Goal: Task Accomplishment & Management: Manage account settings

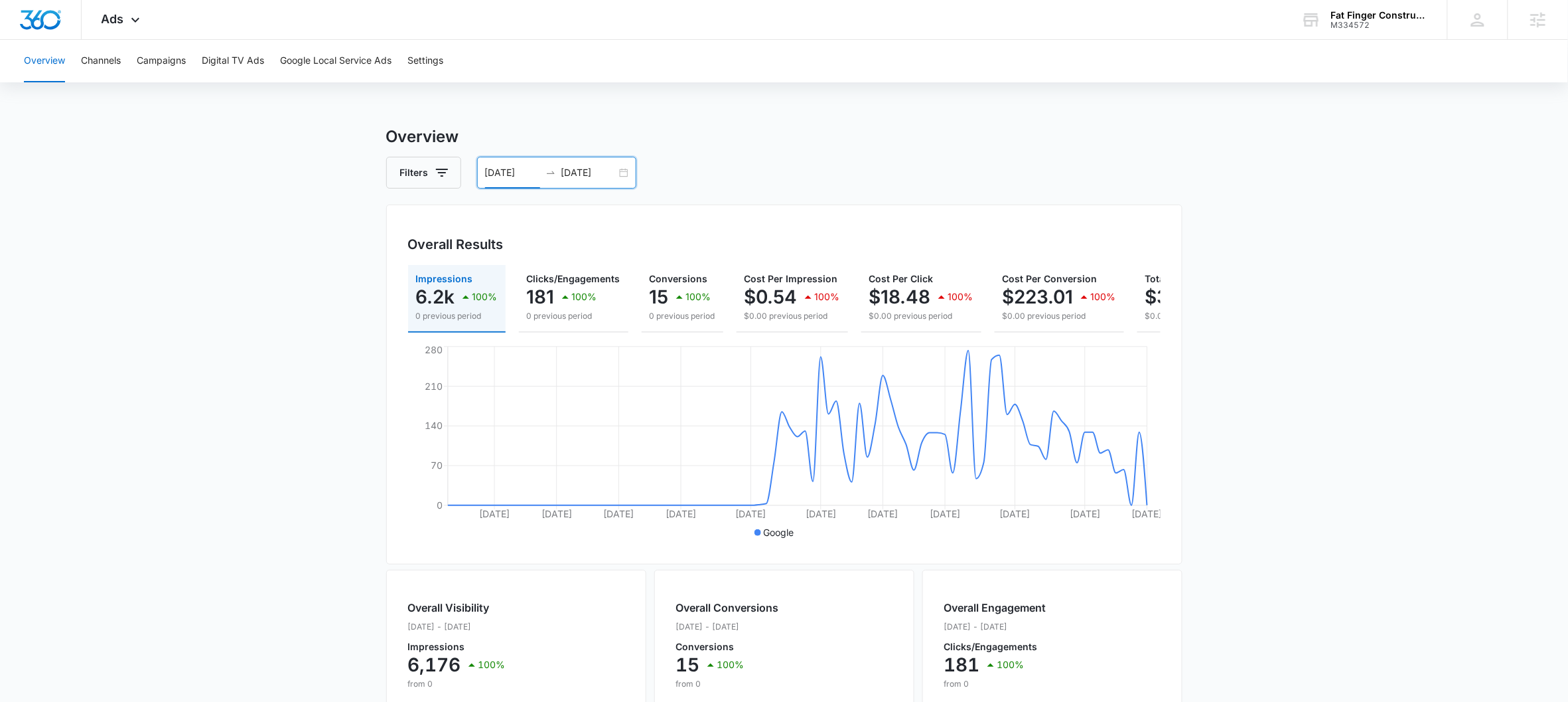
click at [626, 170] on div "07/10/2025 10/08/2025" at bounding box center [556, 172] width 159 height 32
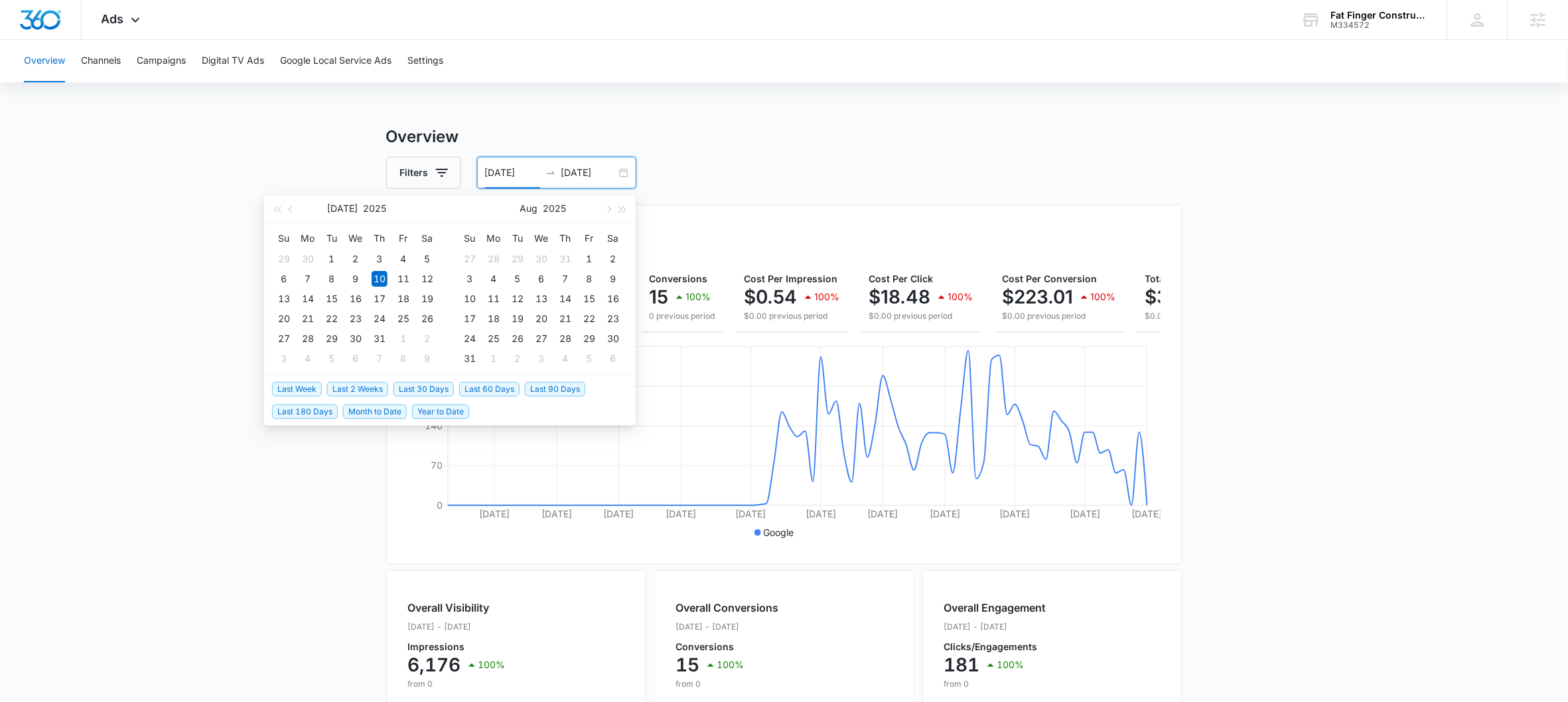
click at [426, 390] on span "Last 30 Days" at bounding box center [424, 388] width 61 height 14
type input "[DATE]"
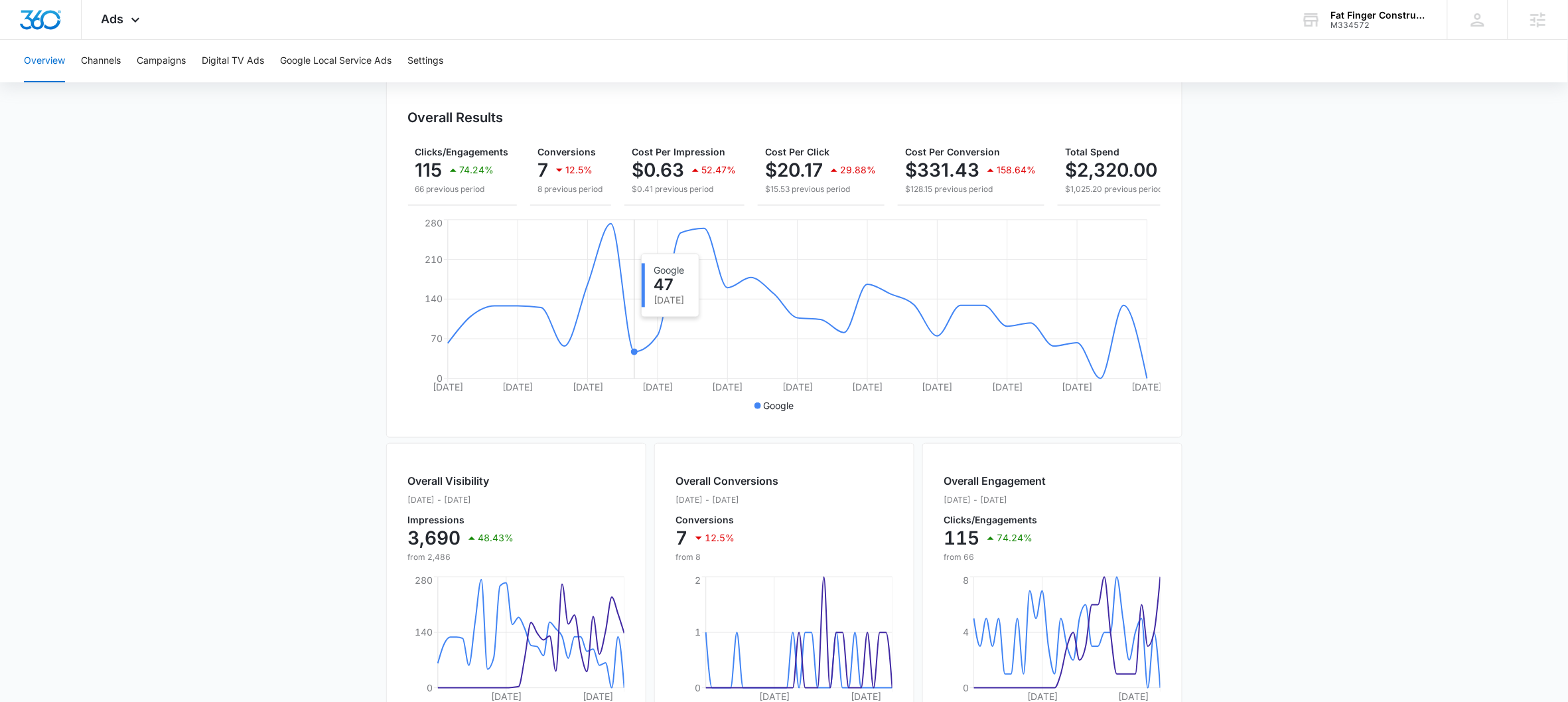
scroll to position [108, 0]
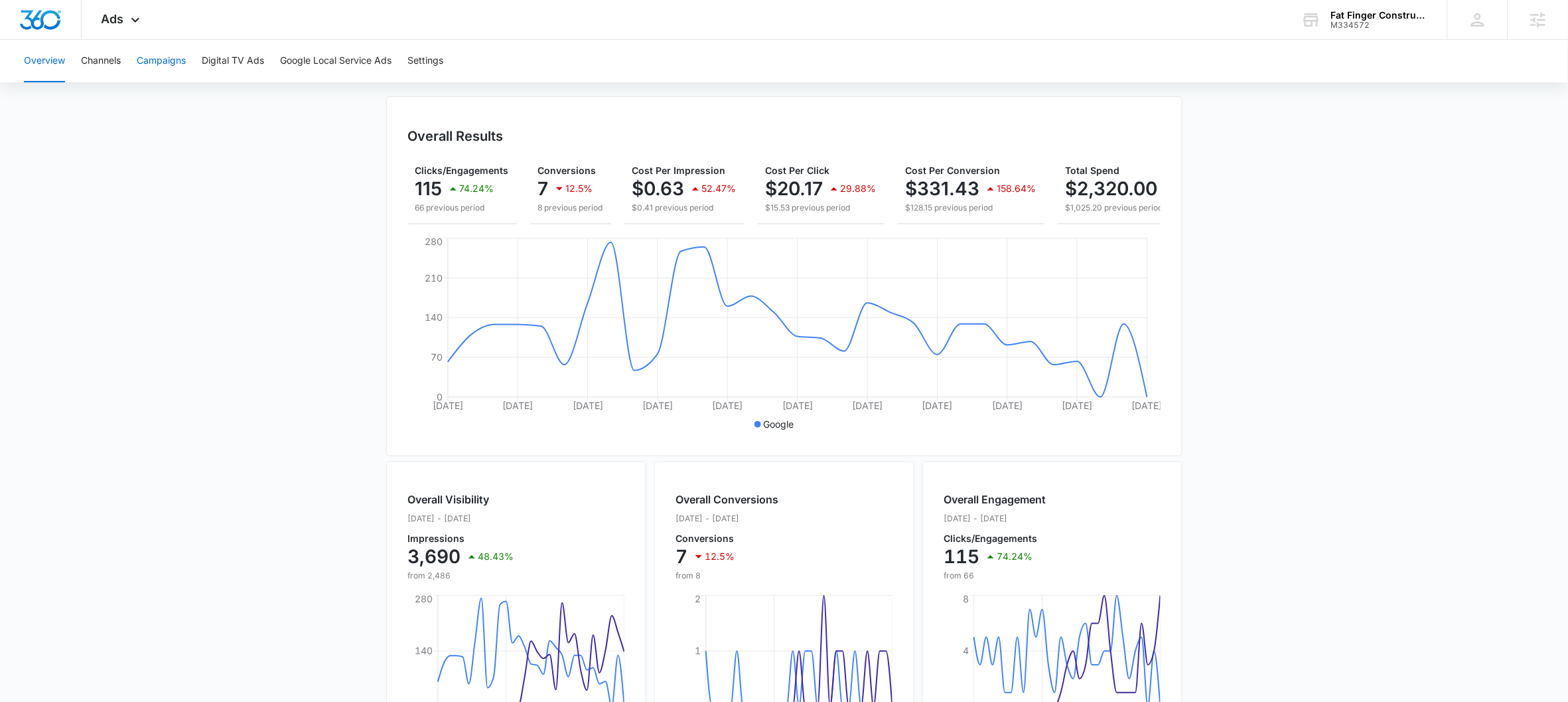
click at [168, 64] on button "Campaigns" at bounding box center [161, 61] width 49 height 42
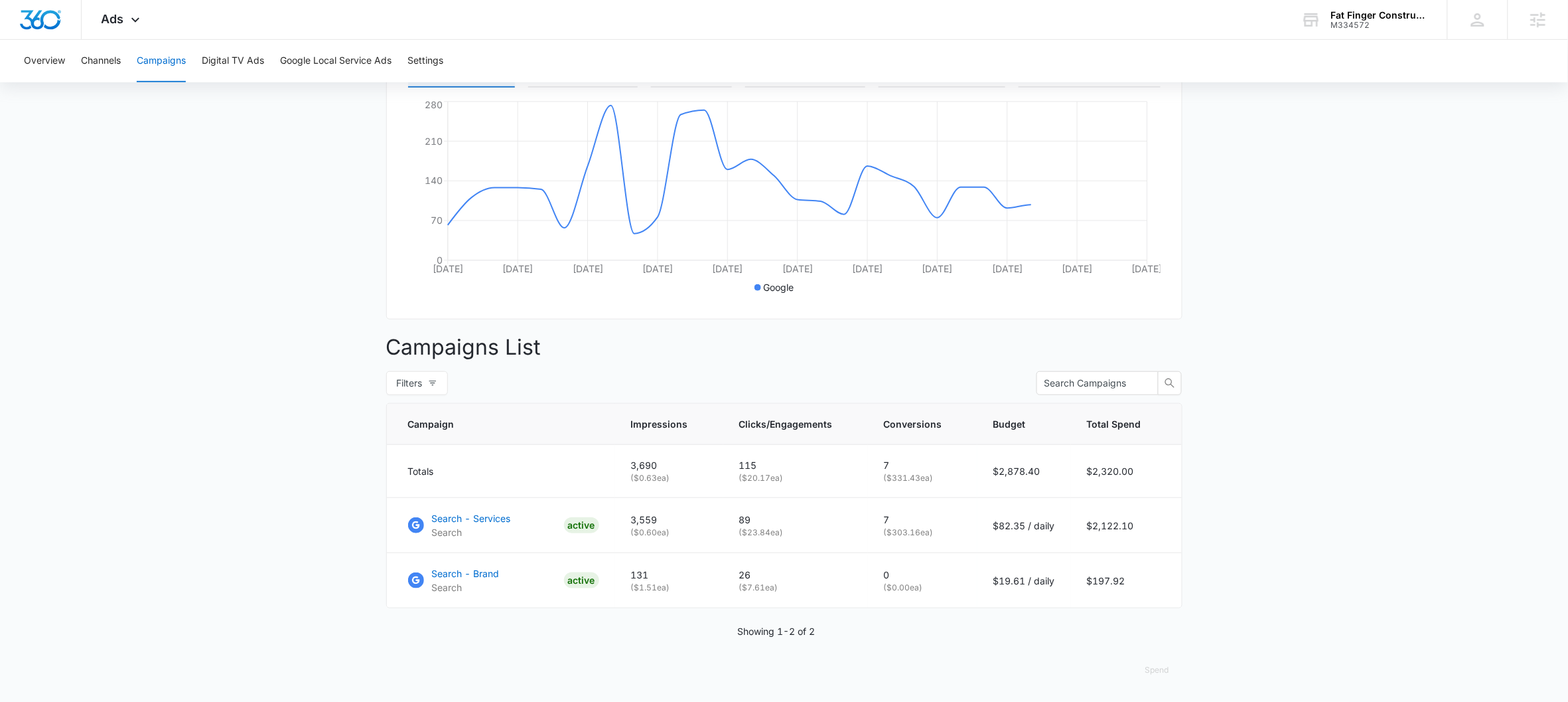
scroll to position [258, 0]
click at [486, 519] on p "Search - Services" at bounding box center [471, 518] width 79 height 14
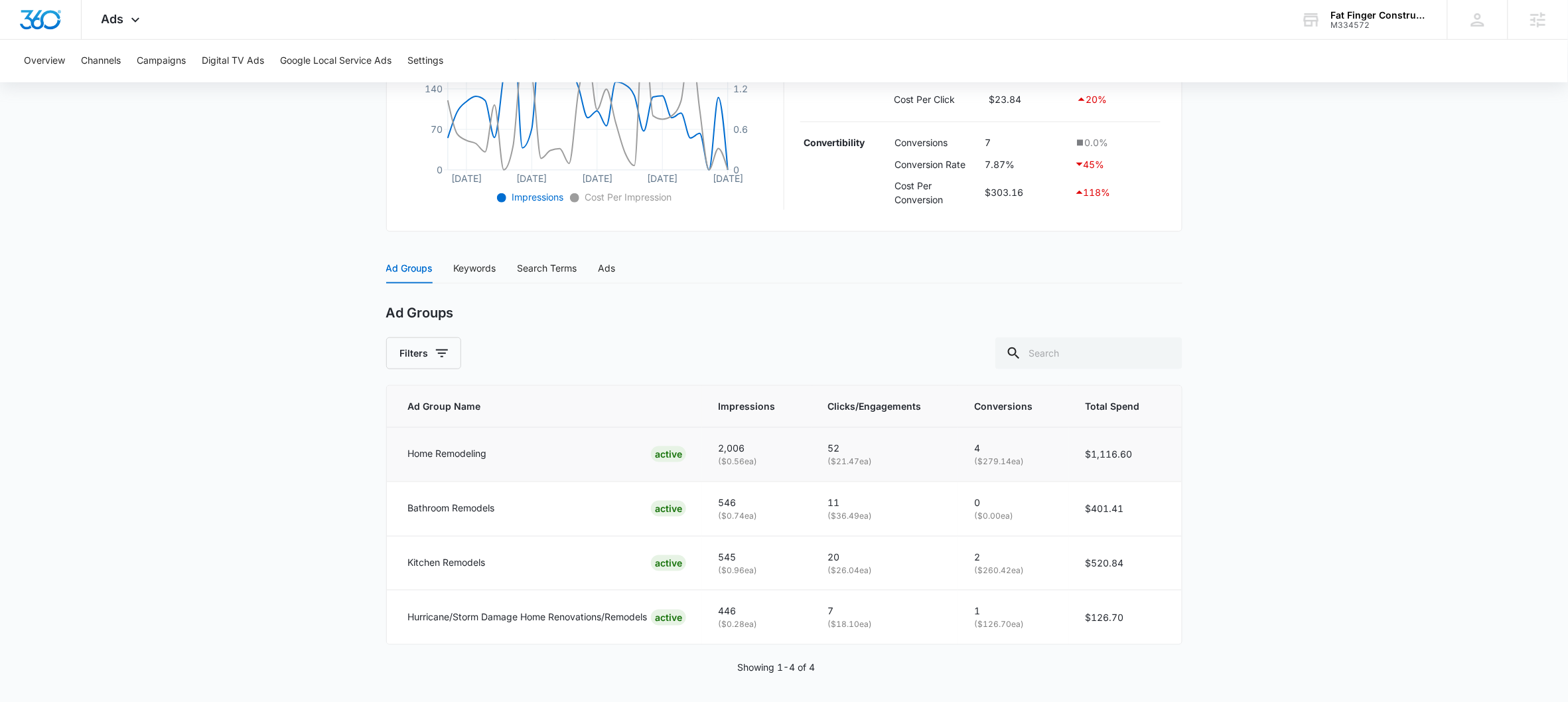
scroll to position [386, 0]
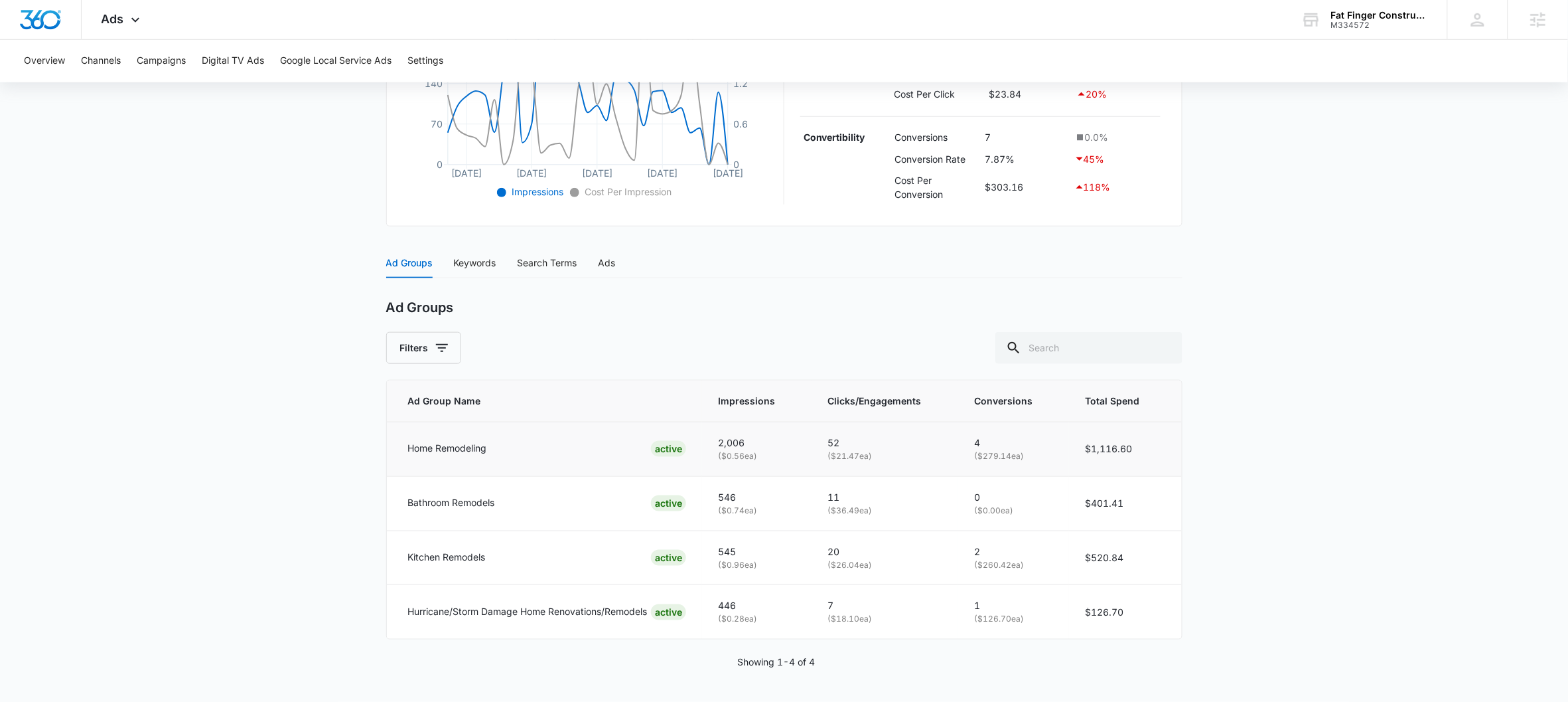
drag, startPoint x: 982, startPoint y: 457, endPoint x: 1037, endPoint y: 455, distance: 55.0
click at [1037, 455] on p "( $279.14 ea)" at bounding box center [1014, 457] width 79 height 13
drag, startPoint x: 982, startPoint y: 570, endPoint x: 1063, endPoint y: 564, distance: 81.2
click at [1063, 564] on td "2 ( $260.42 ea)" at bounding box center [1014, 558] width 111 height 55
drag, startPoint x: 979, startPoint y: 616, endPoint x: 1069, endPoint y: 619, distance: 90.0
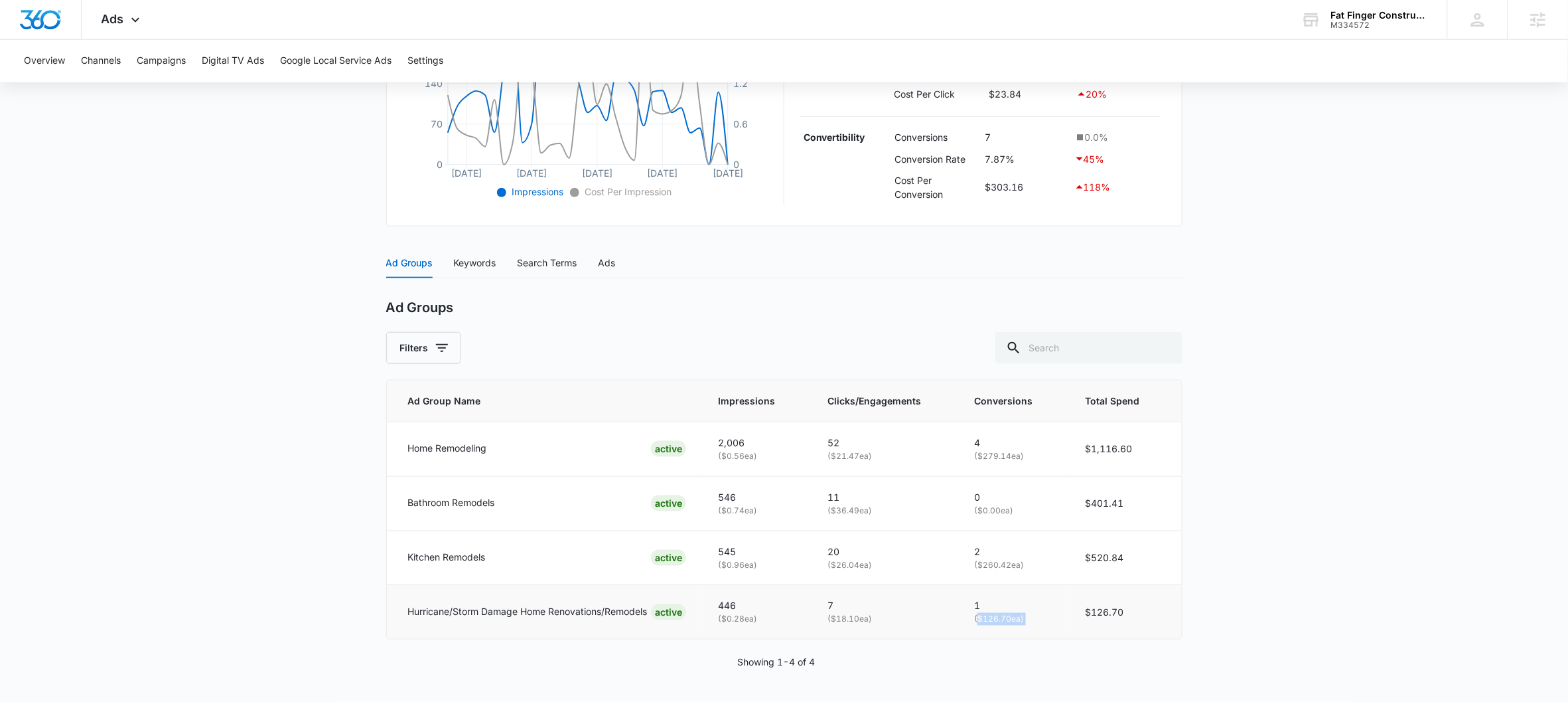
click at [1069, 619] on tr "Hurricane/Storm Damage Home Renovations/Remodels ACTIVE 446 ( $0.28 ea) 7 ( $18…" at bounding box center [784, 611] width 795 height 54
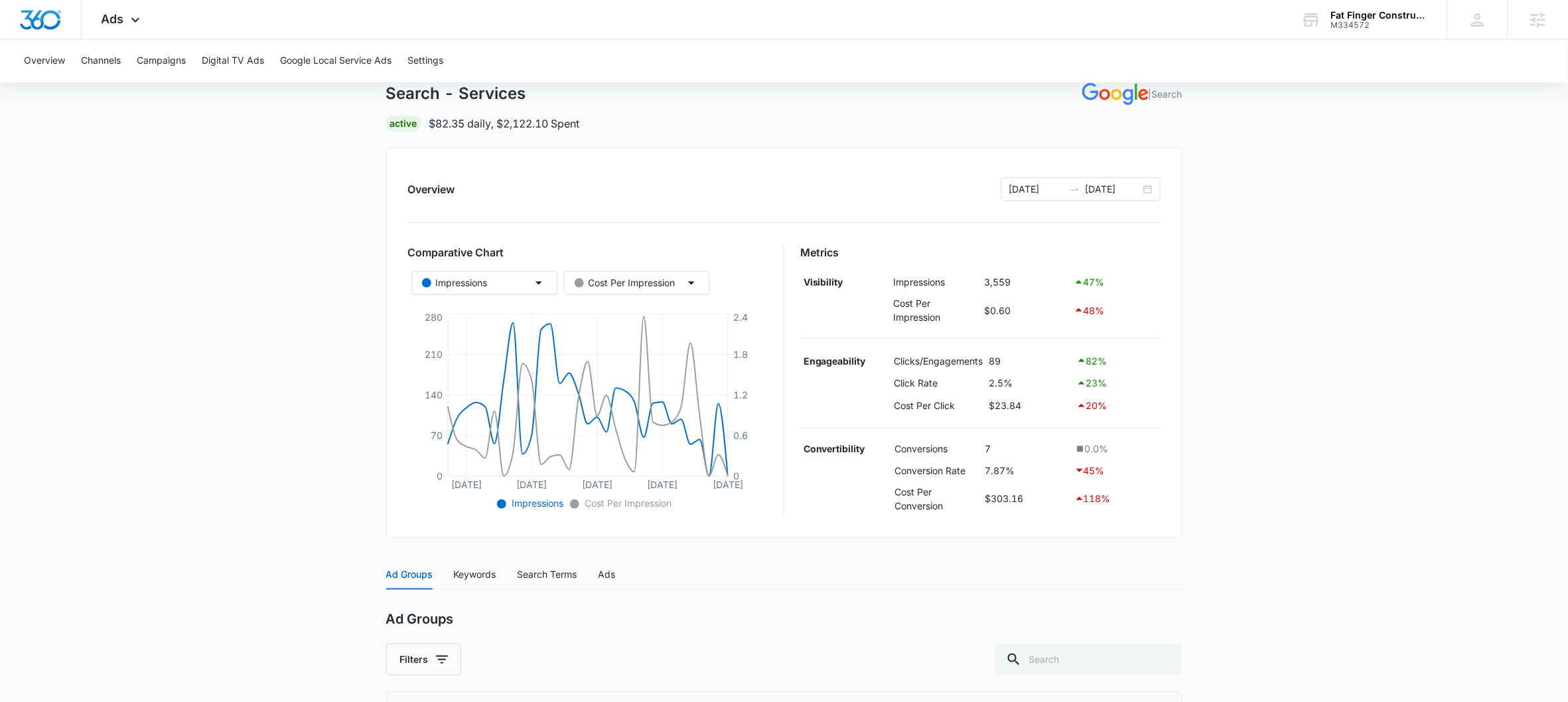
scroll to position [0, 0]
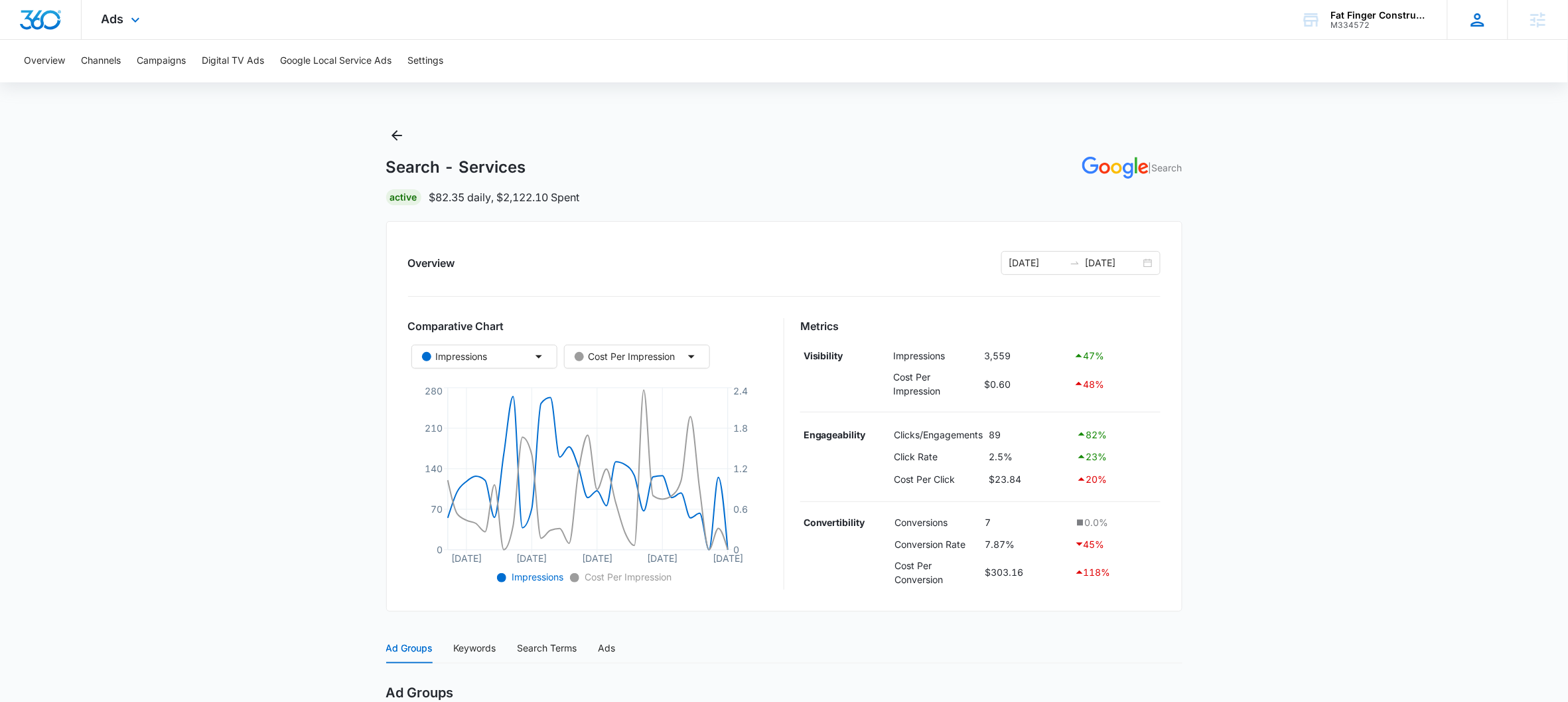
click at [1477, 11] on icon at bounding box center [1477, 20] width 20 height 20
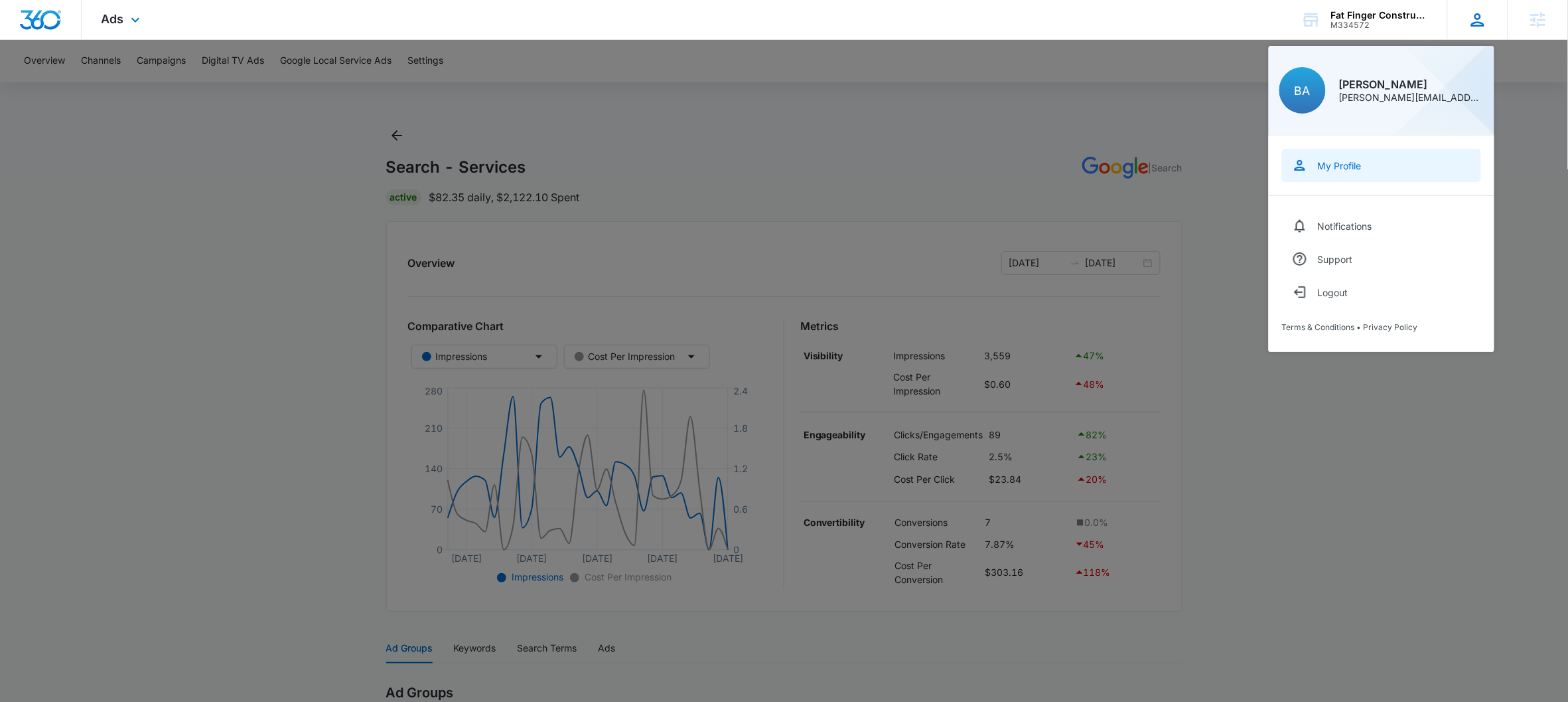
click at [1365, 161] on link "My Profile" at bounding box center [1381, 165] width 199 height 33
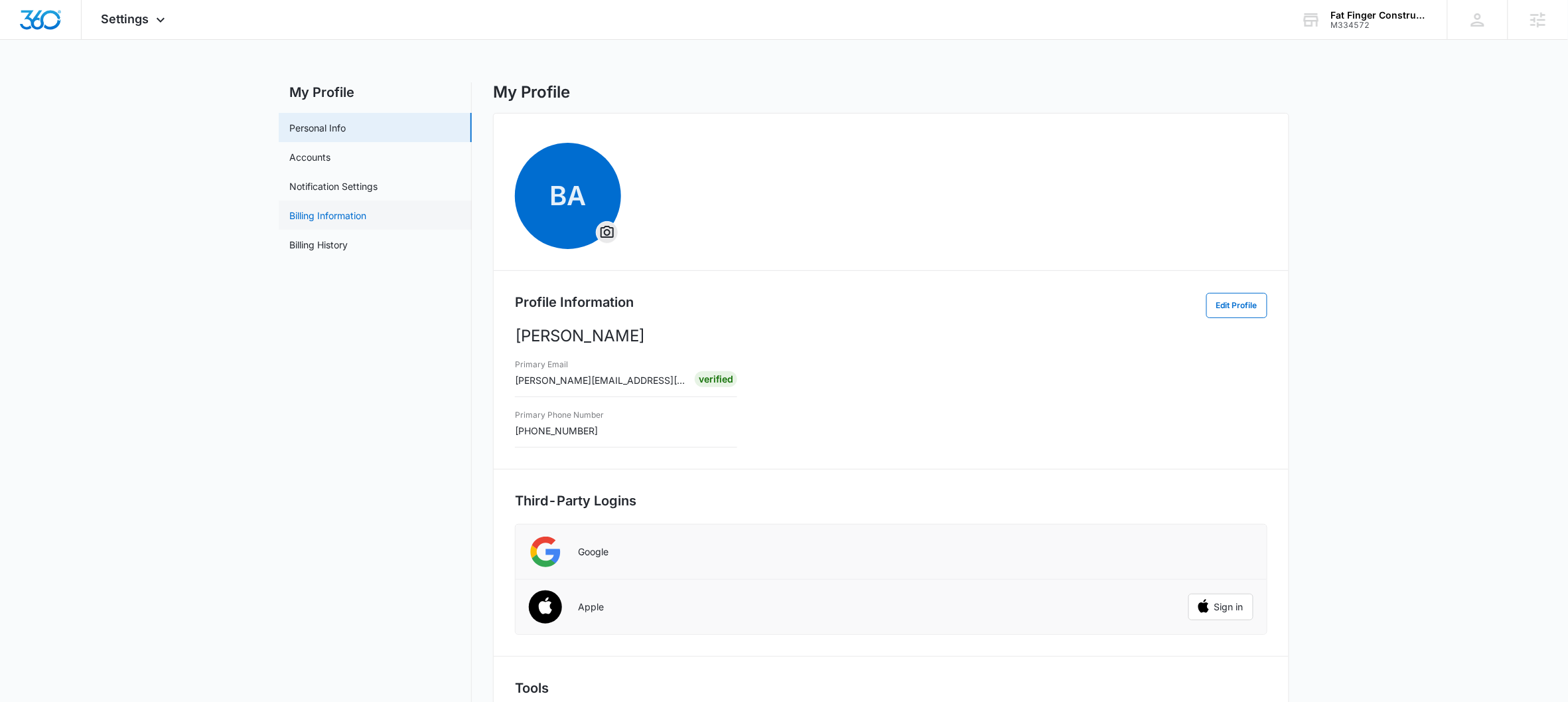
click at [343, 222] on link "Billing Information" at bounding box center [328, 215] width 77 height 14
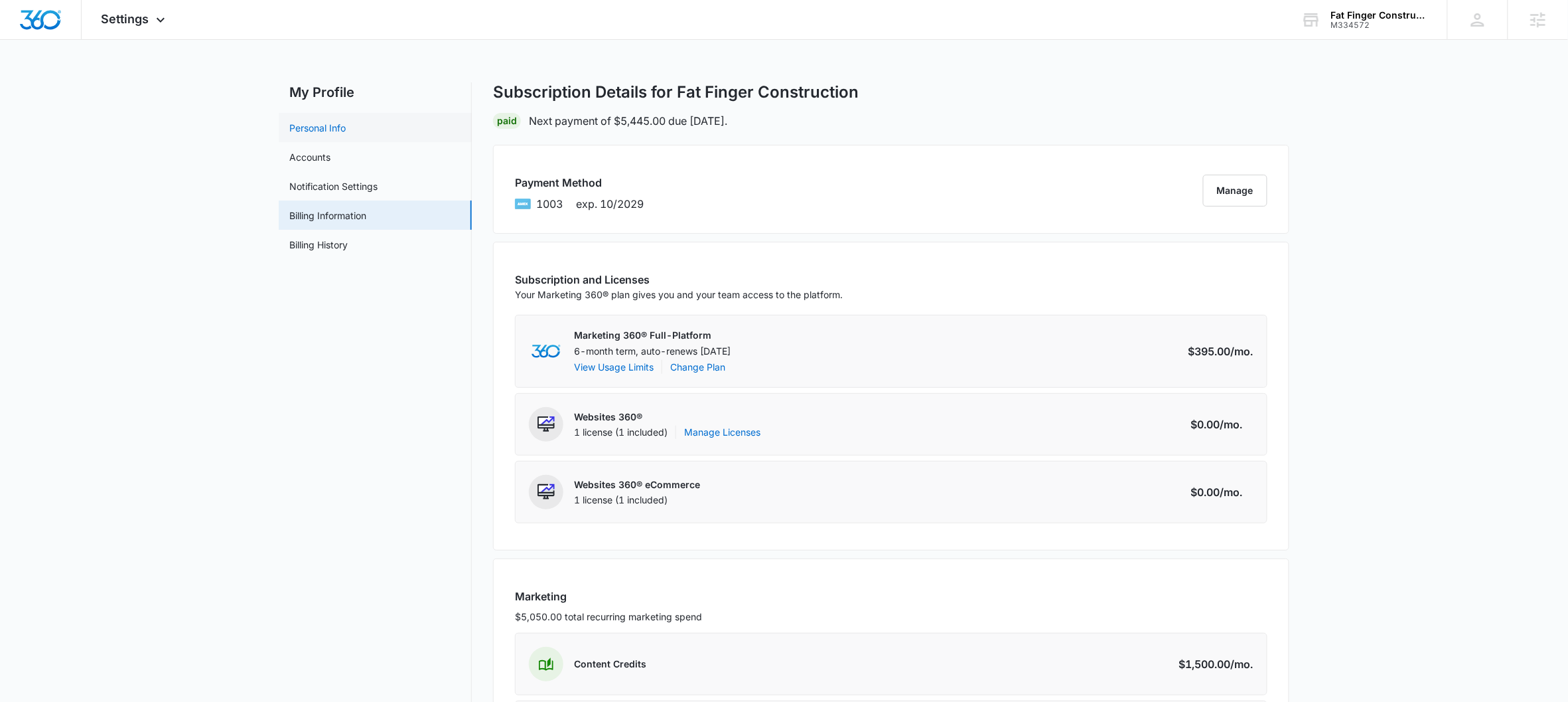
click at [334, 126] on link "Personal Info" at bounding box center [317, 127] width 57 height 14
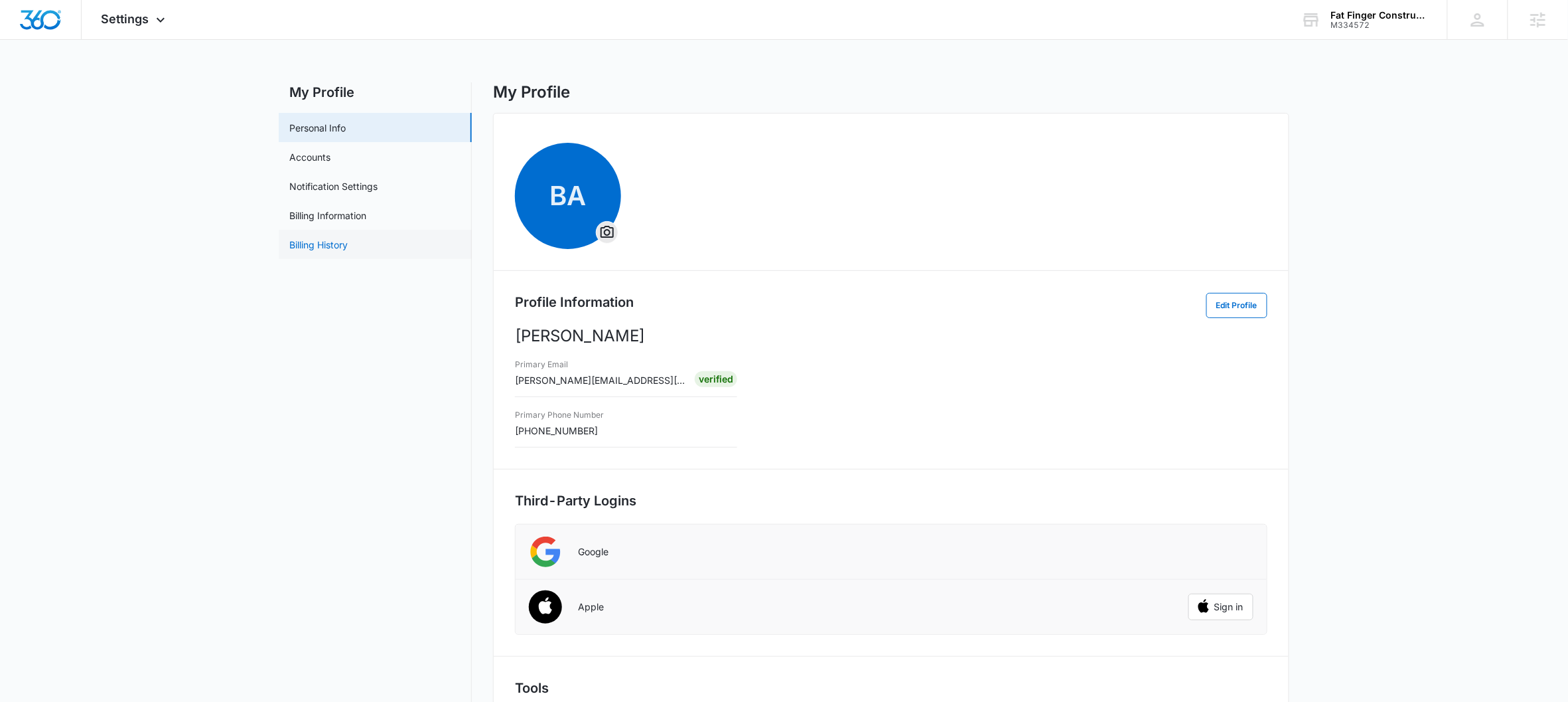
click at [318, 238] on link "Billing History" at bounding box center [319, 245] width 59 height 14
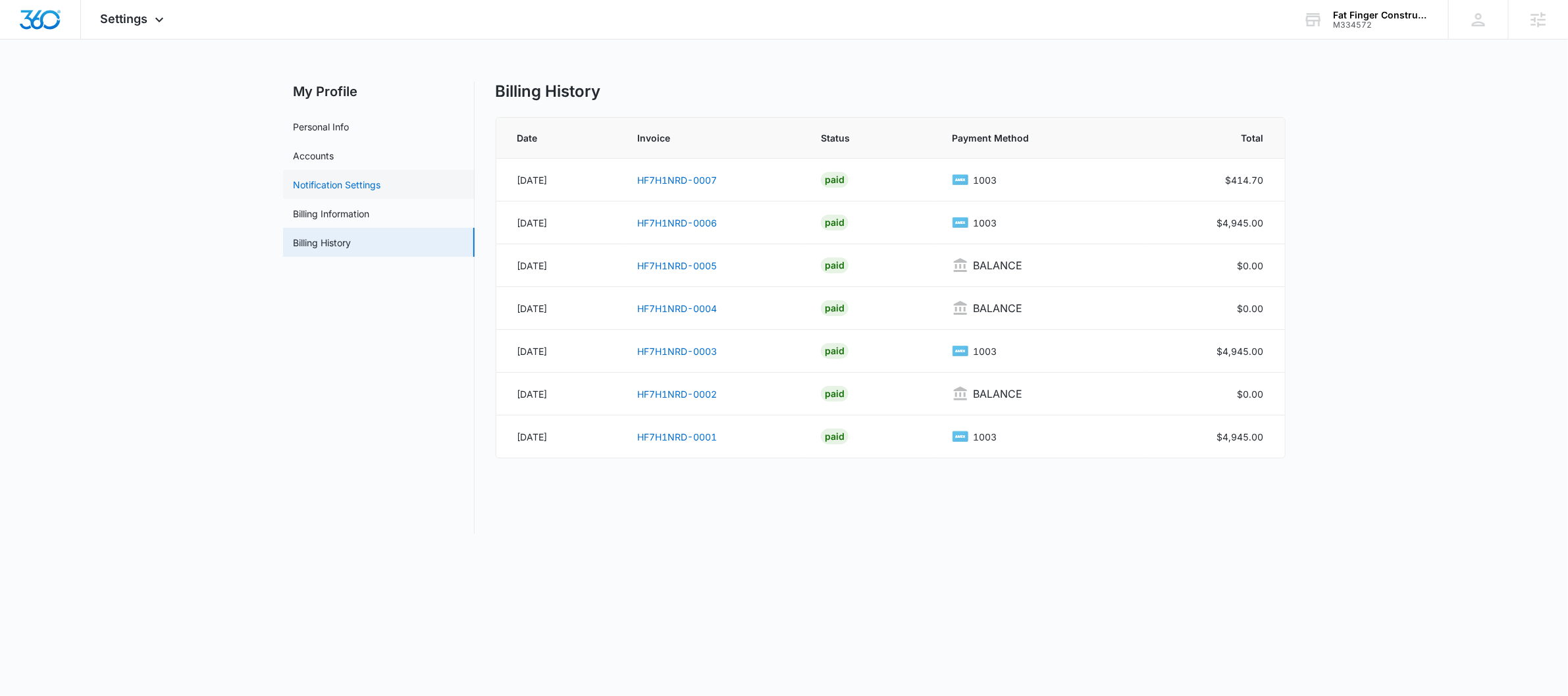
click at [349, 190] on link "Notification Settings" at bounding box center [338, 184] width 88 height 14
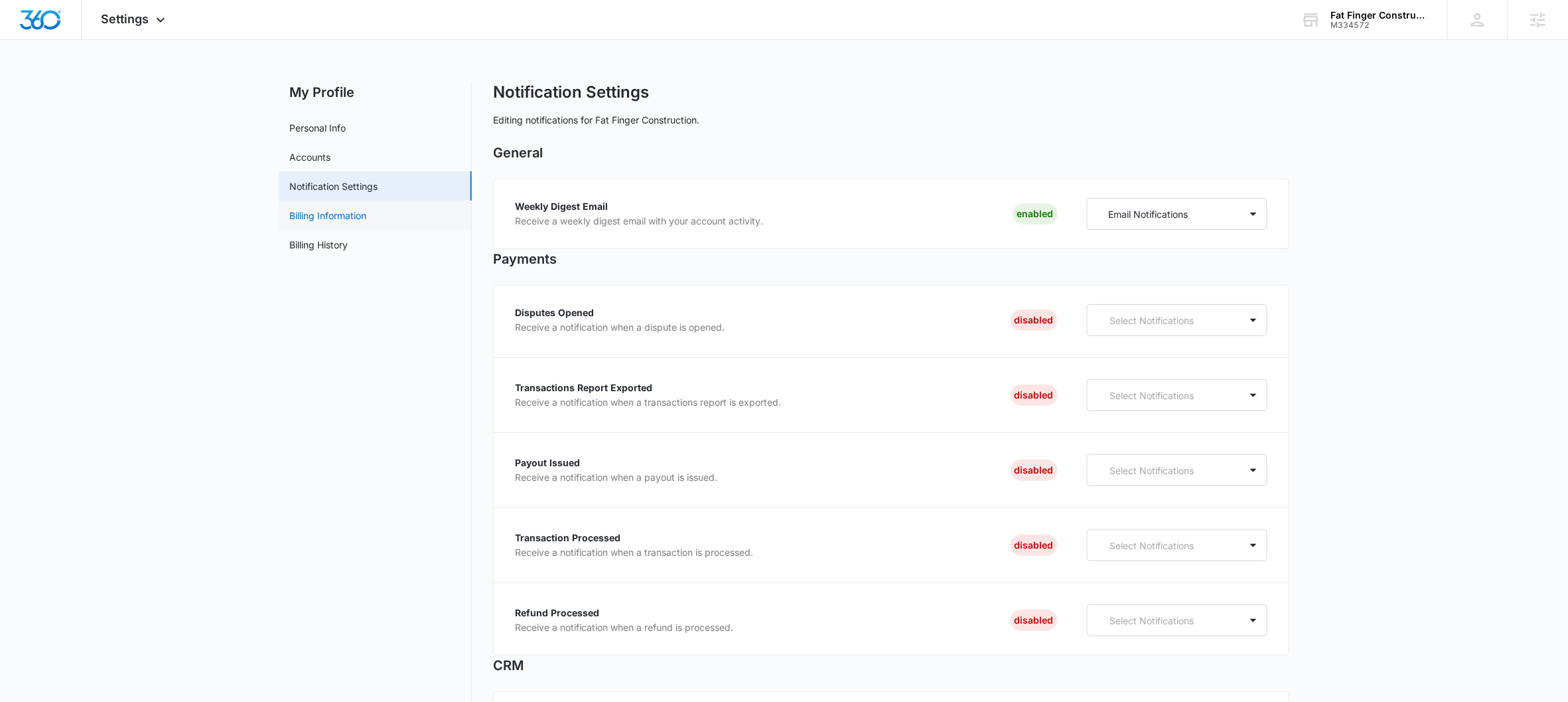
click at [355, 212] on link "Billing Information" at bounding box center [328, 215] width 77 height 14
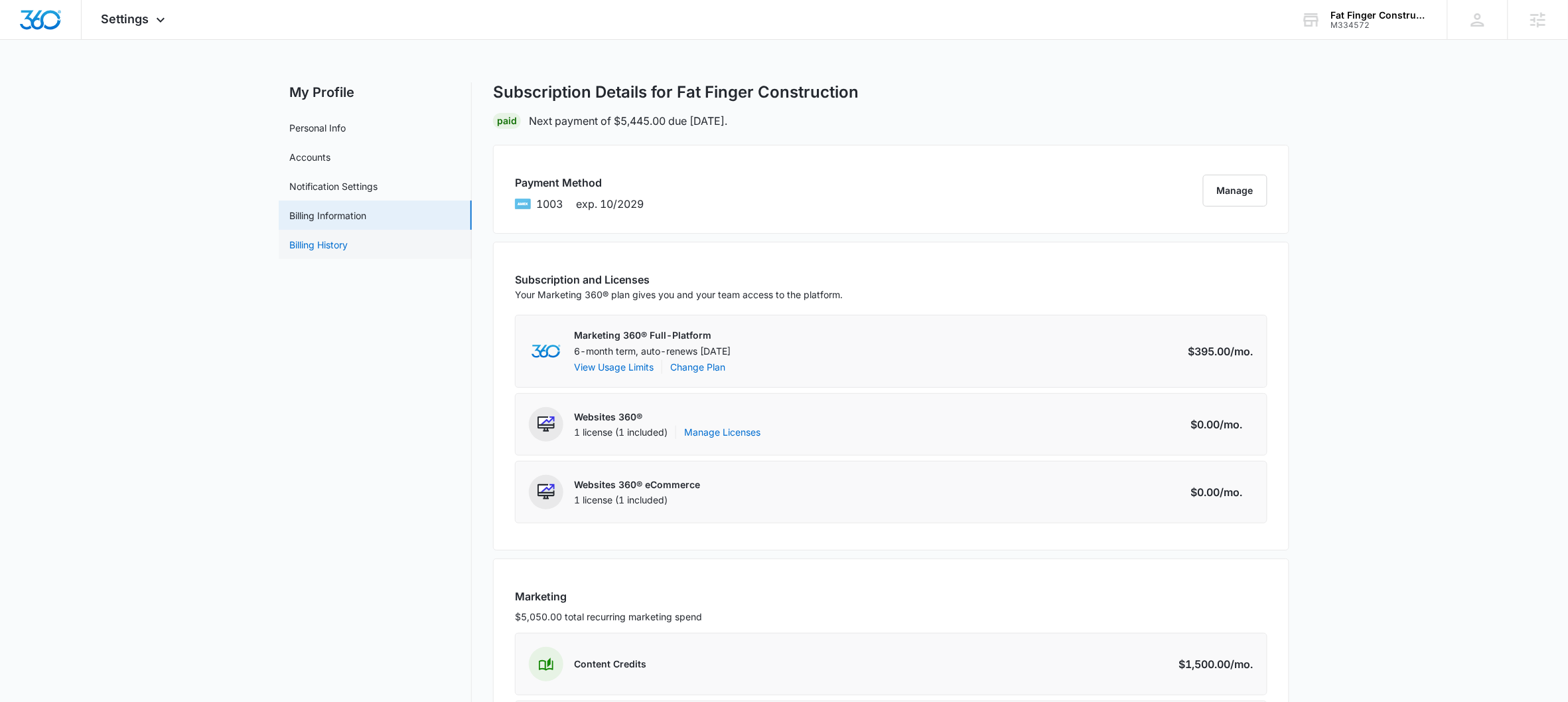
click at [347, 241] on link "Billing History" at bounding box center [319, 245] width 59 height 14
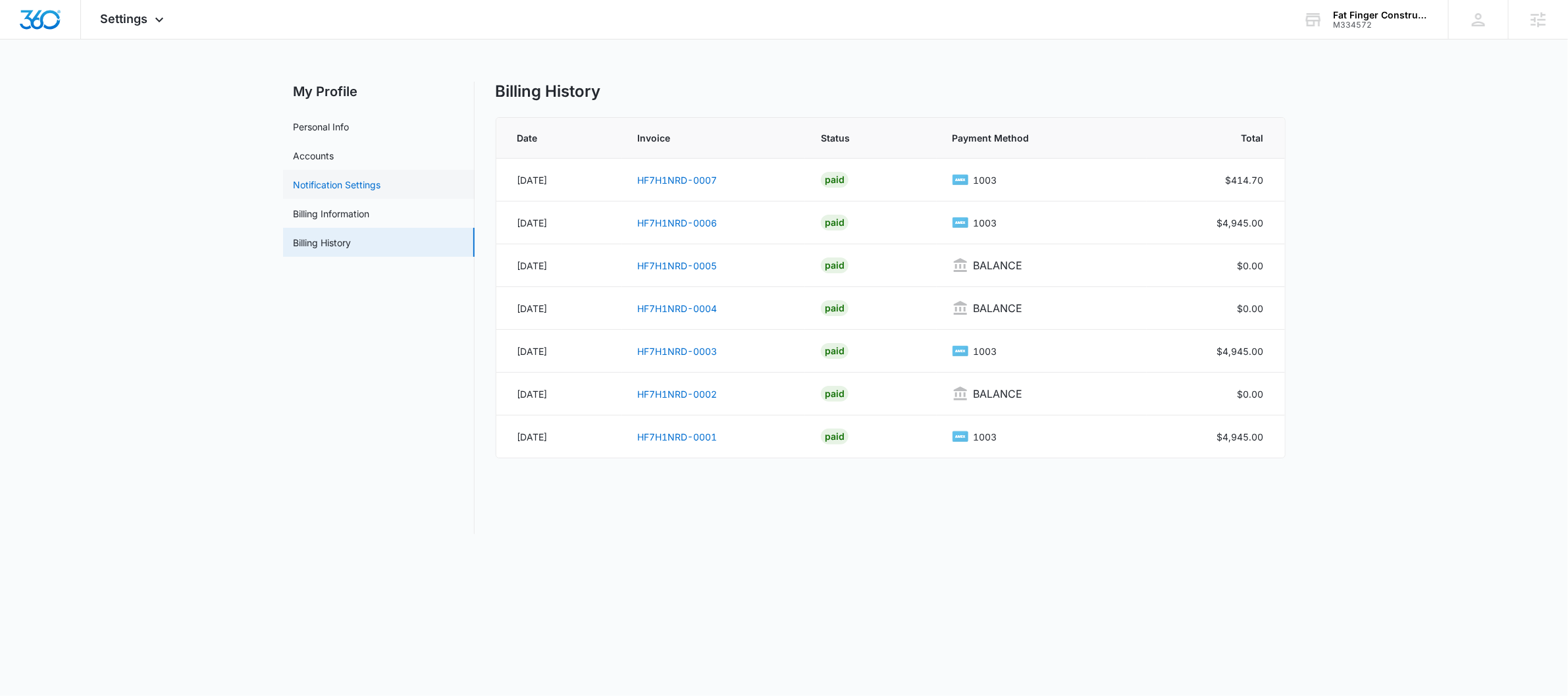
click at [344, 178] on link "Notification Settings" at bounding box center [338, 184] width 88 height 14
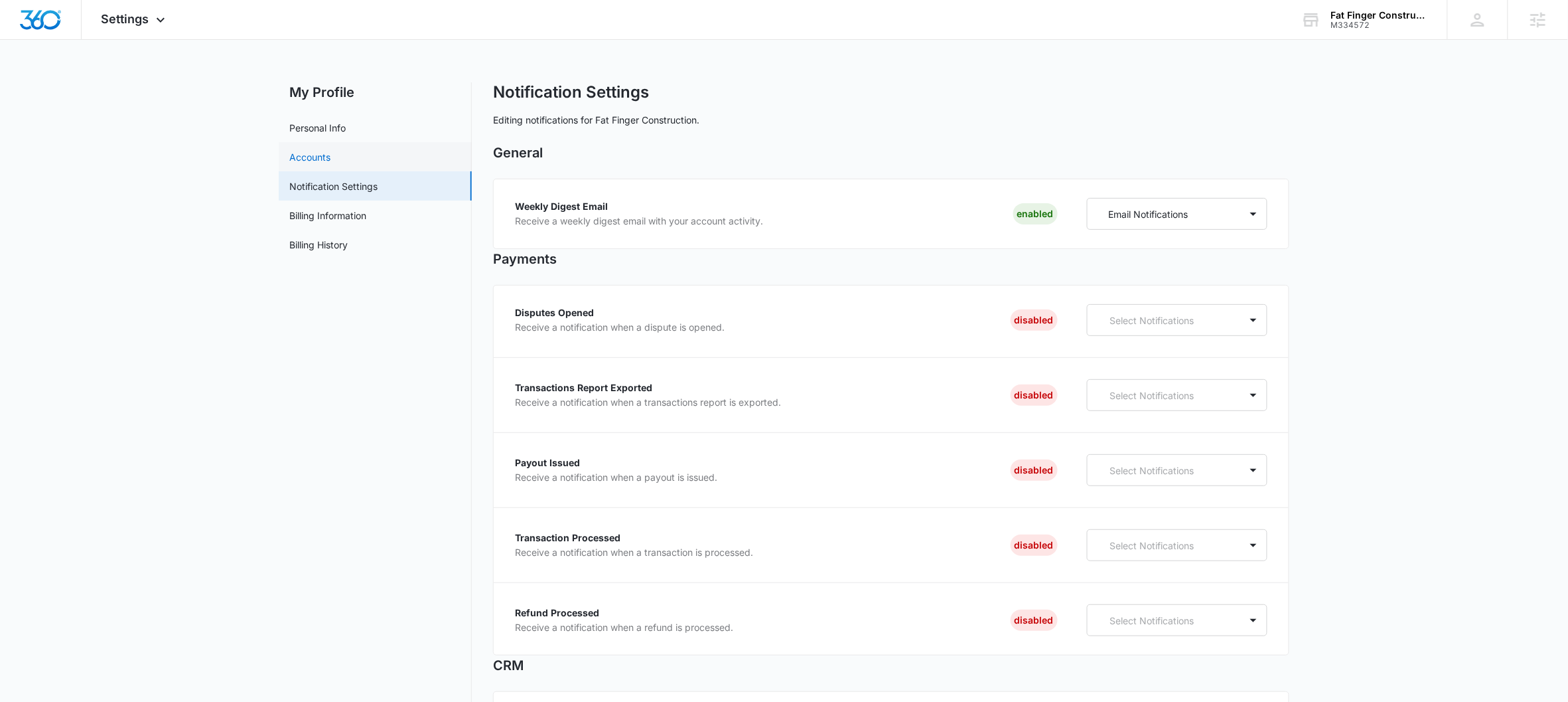
click at [330, 156] on link "Accounts" at bounding box center [310, 157] width 41 height 14
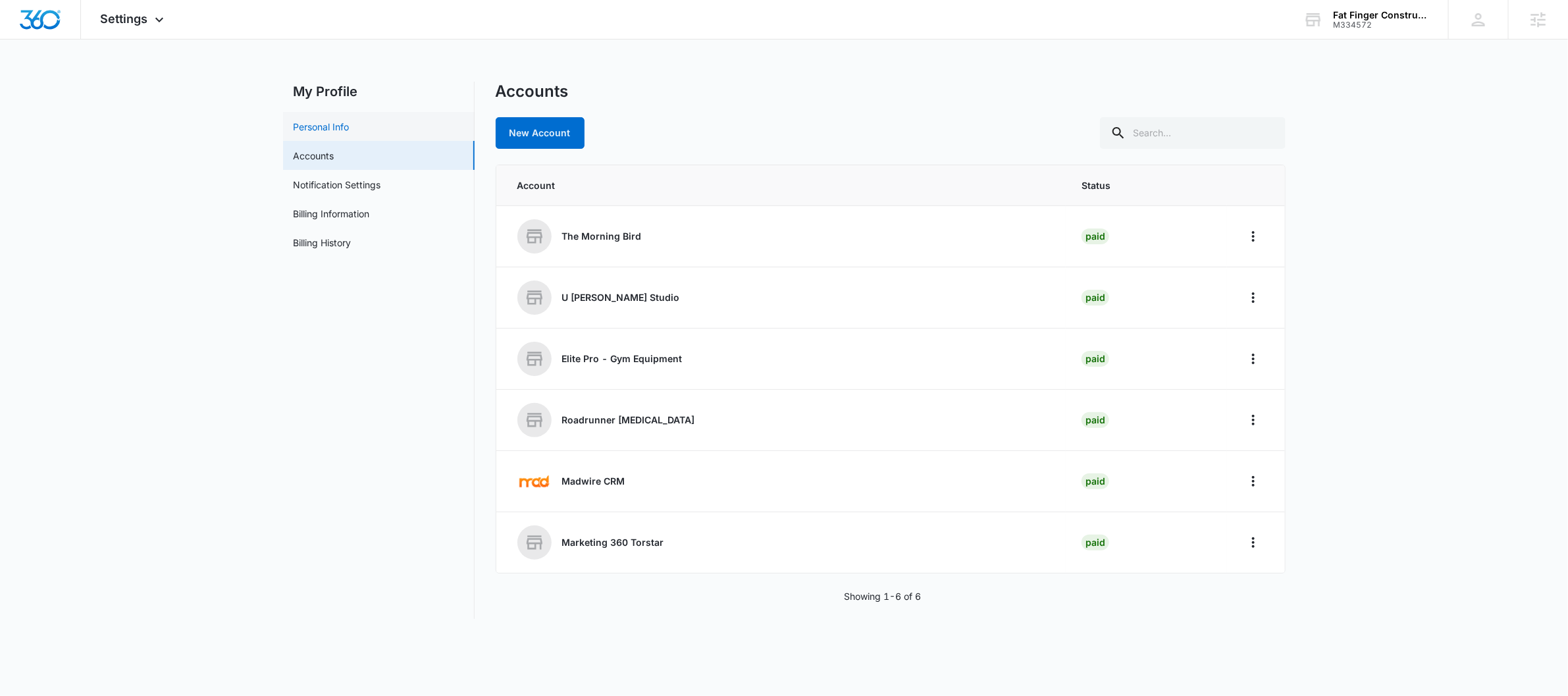
click at [347, 124] on link "Personal Info" at bounding box center [322, 126] width 56 height 14
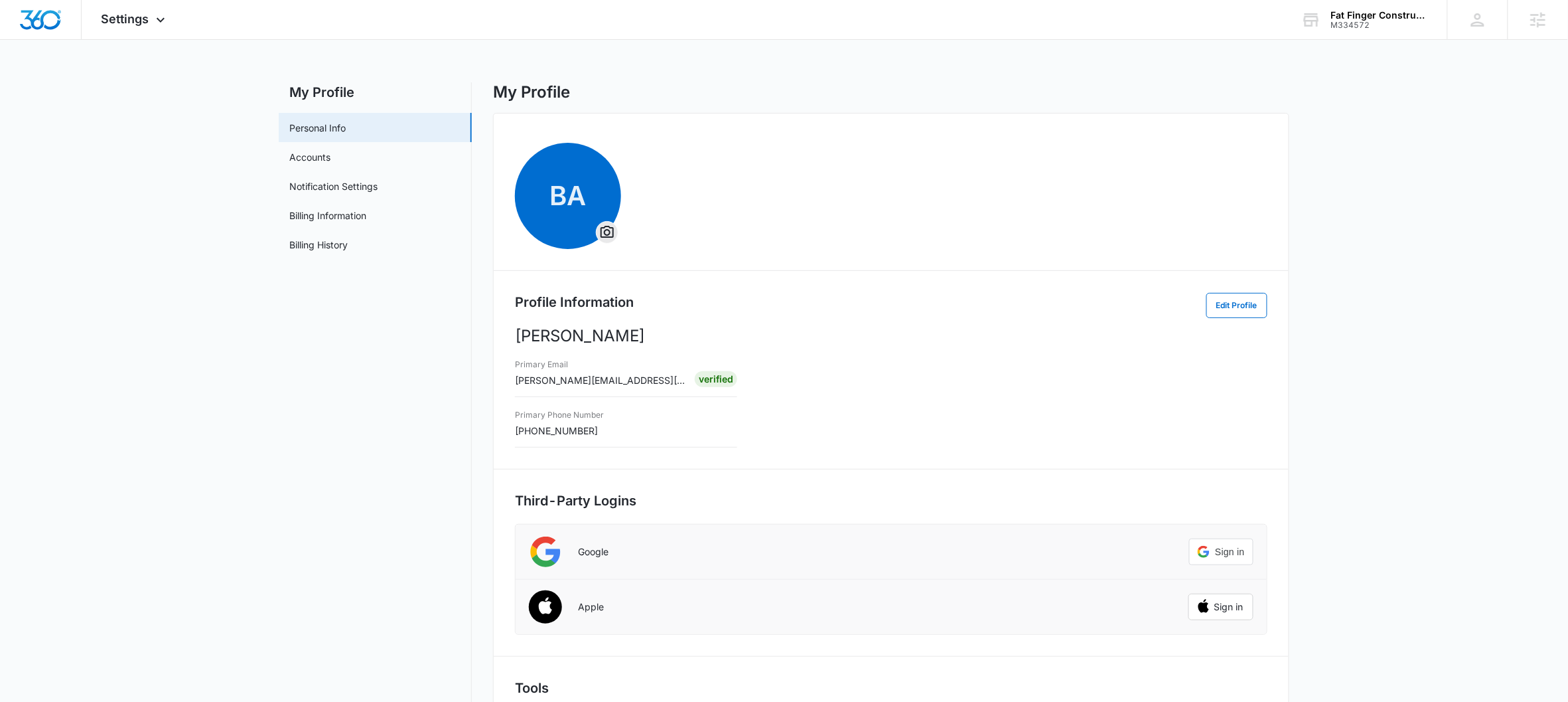
scroll to position [80, 0]
